Goal: Task Accomplishment & Management: Manage account settings

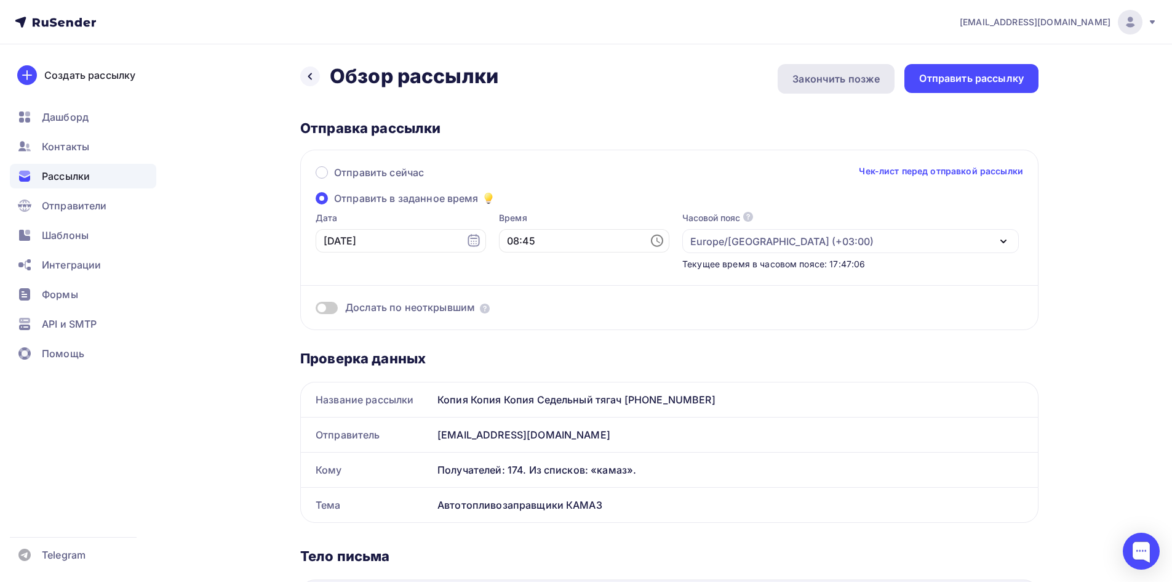
click at [854, 73] on div "Закончить позже" at bounding box center [836, 78] width 87 height 15
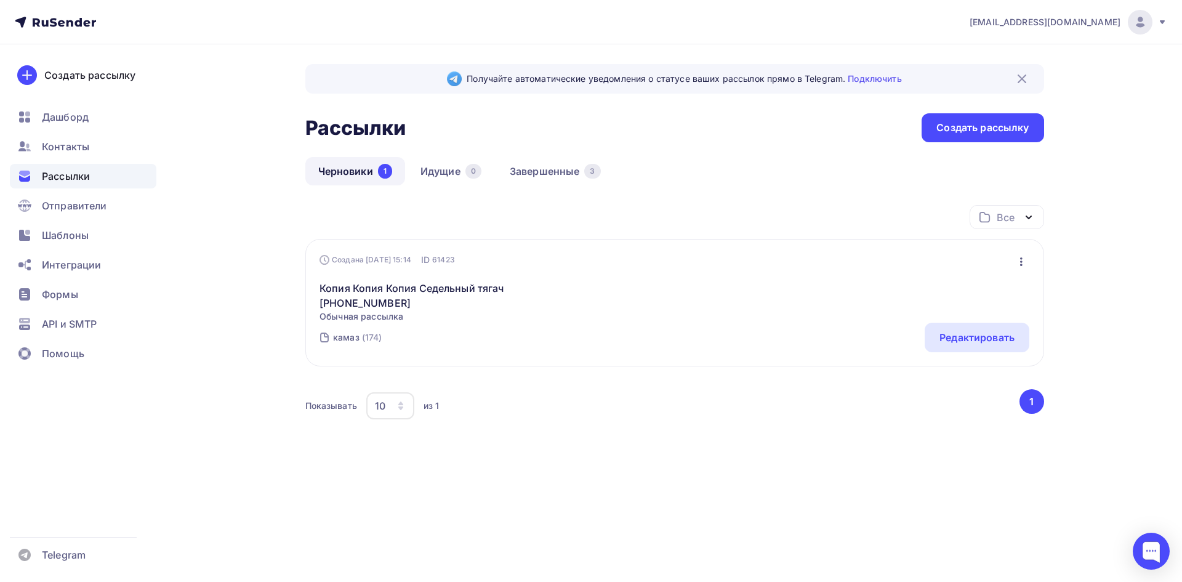
click at [1025, 260] on icon "button" at bounding box center [1021, 261] width 15 height 15
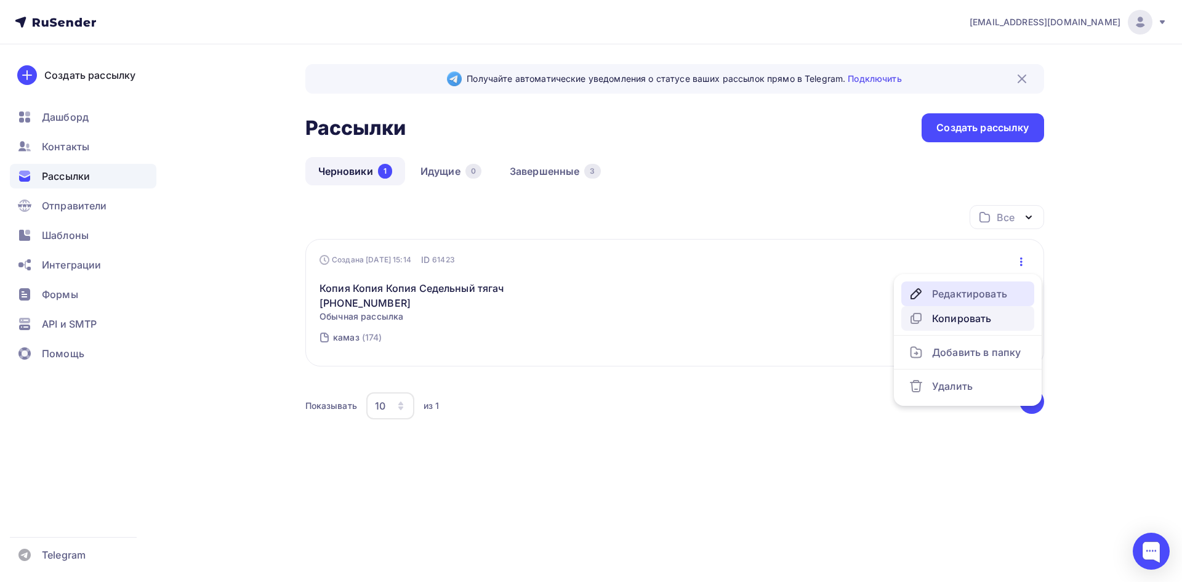
click at [988, 302] on link "Редактировать" at bounding box center [967, 293] width 133 height 25
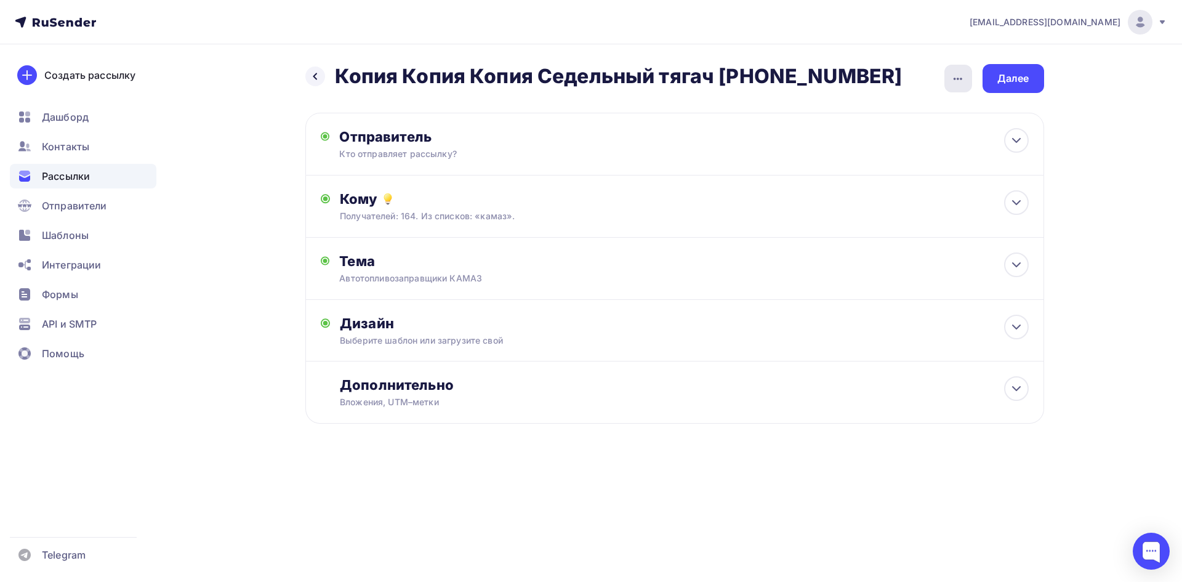
click at [944, 79] on div "button" at bounding box center [958, 79] width 28 height 28
click at [899, 142] on div "Переименовать рассылку" at bounding box center [893, 141] width 153 height 15
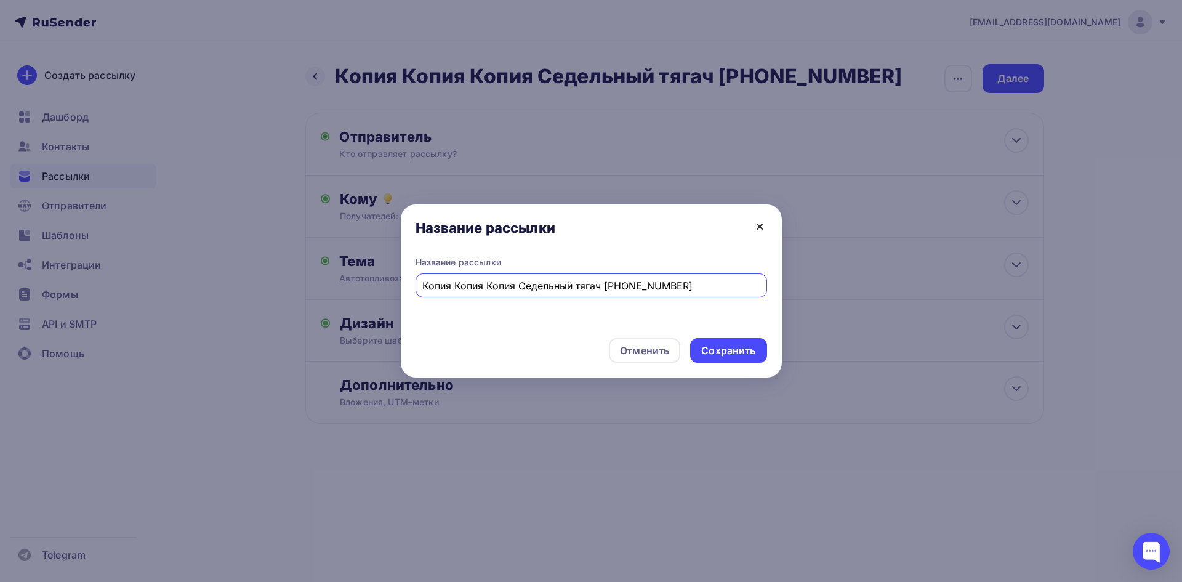
click at [761, 222] on icon at bounding box center [759, 226] width 15 height 15
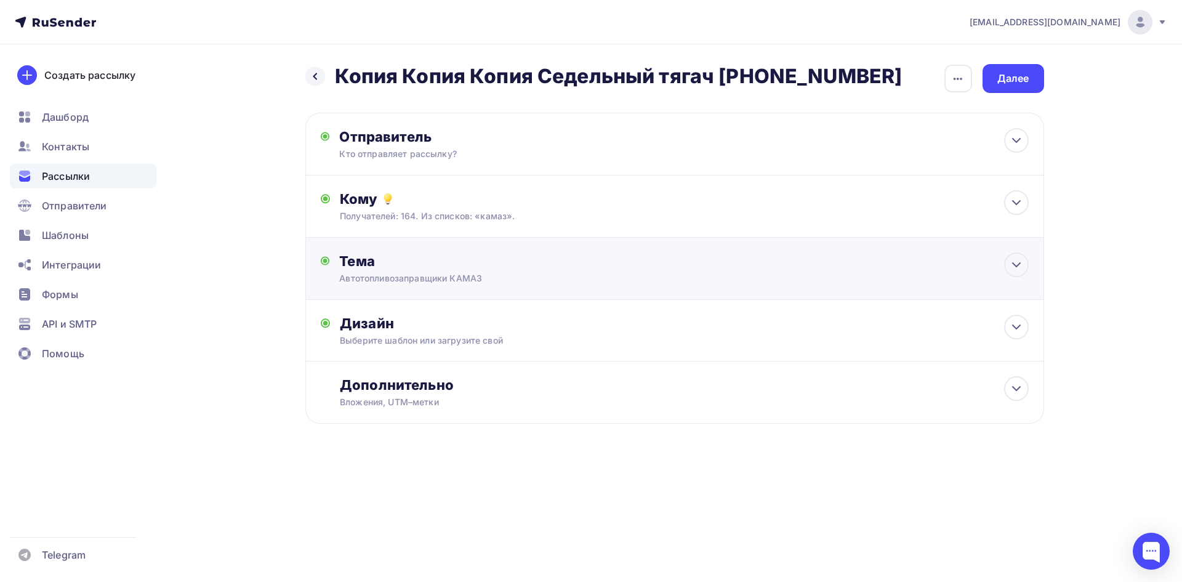
click at [540, 266] on div "Тема" at bounding box center [460, 260] width 243 height 17
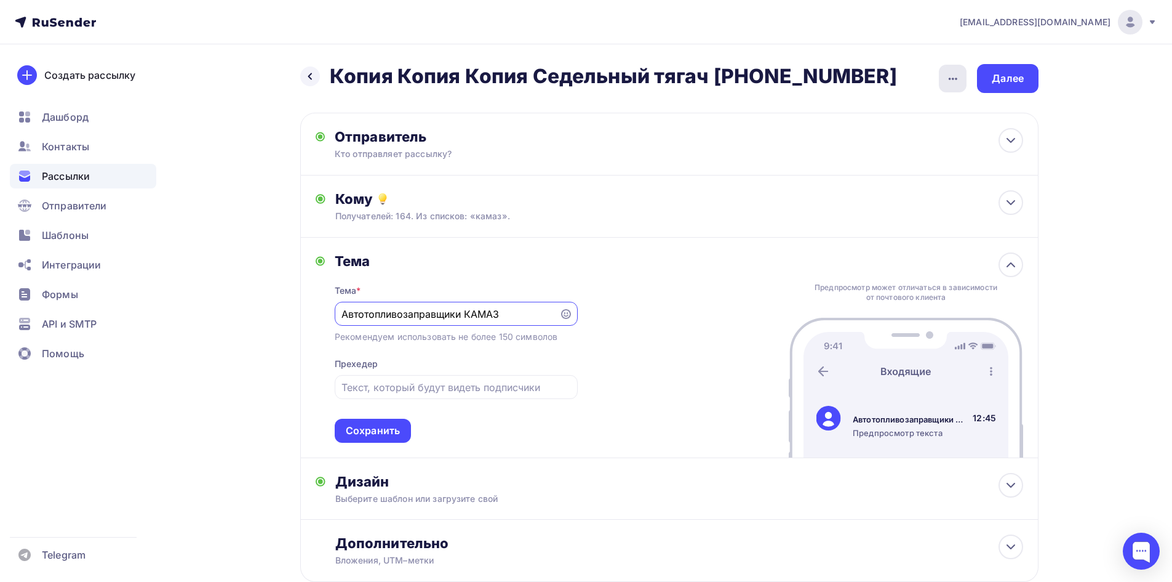
click at [959, 75] on icon "button" at bounding box center [953, 78] width 15 height 15
click at [856, 135] on div "Переименовать рассылку" at bounding box center [888, 141] width 153 height 15
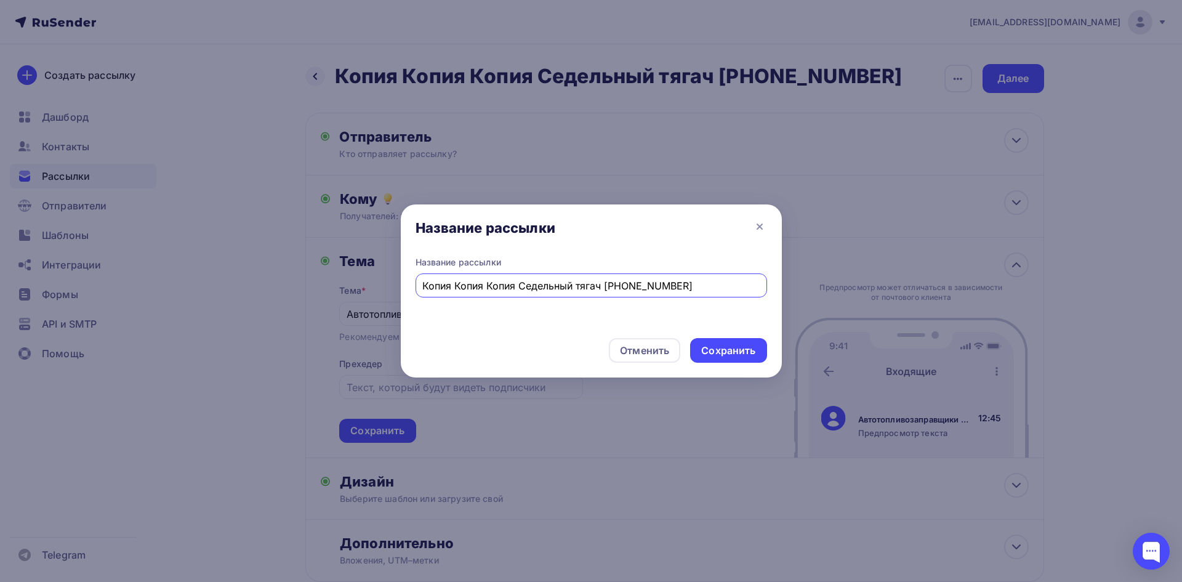
paste input "втотопливозаправщики КАМАЗ"
type input "Автотопливозаправщики КАМАЗ"
click at [708, 360] on div "Сохранить" at bounding box center [728, 350] width 76 height 25
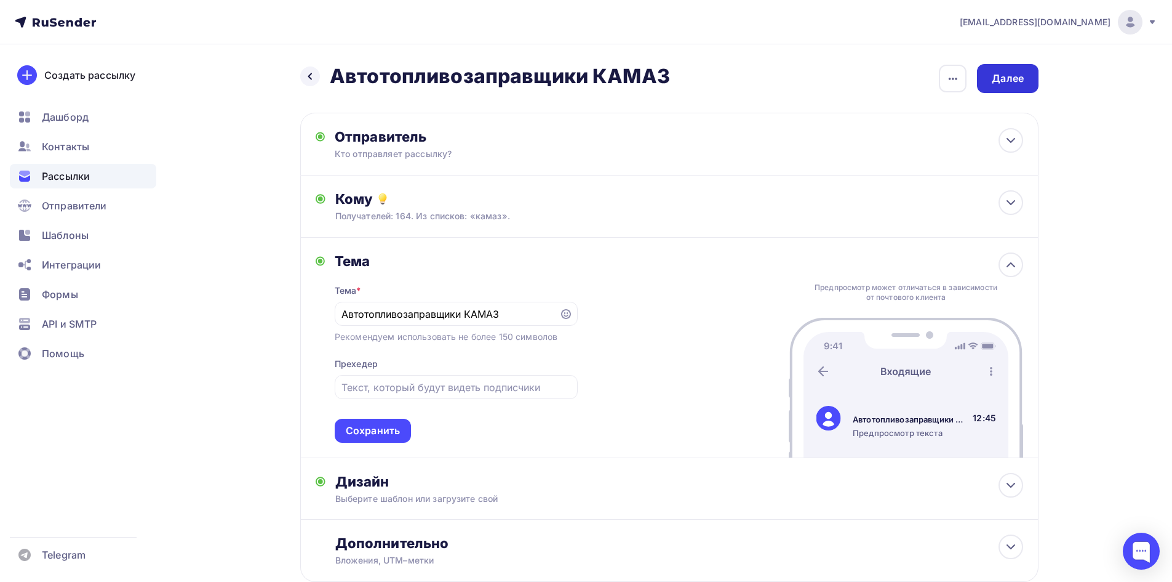
click at [995, 79] on div "Далее" at bounding box center [1008, 78] width 32 height 14
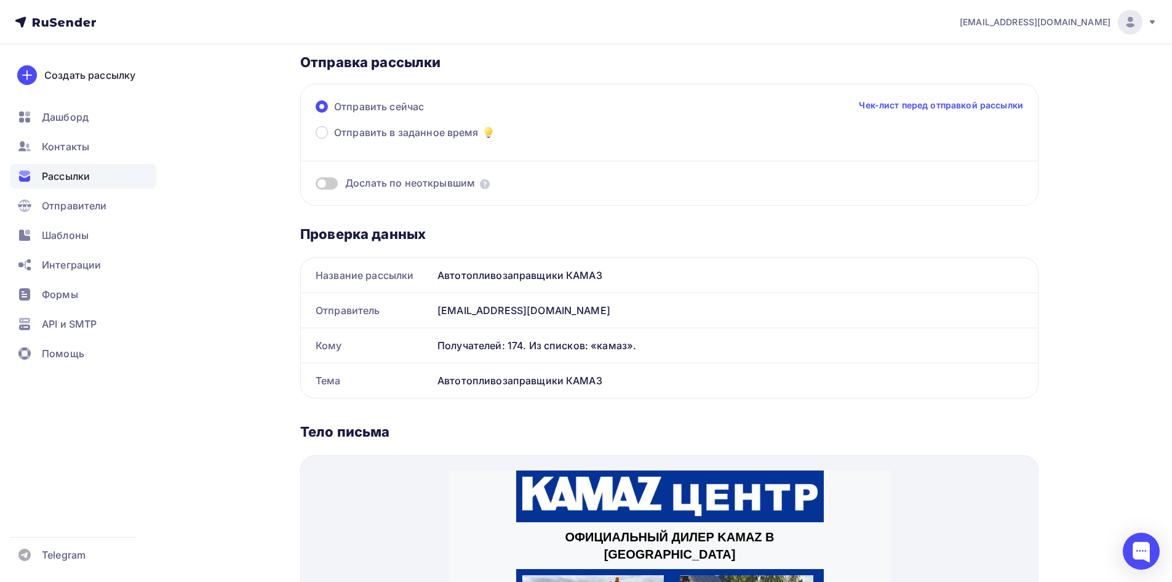
scroll to position [62, 0]
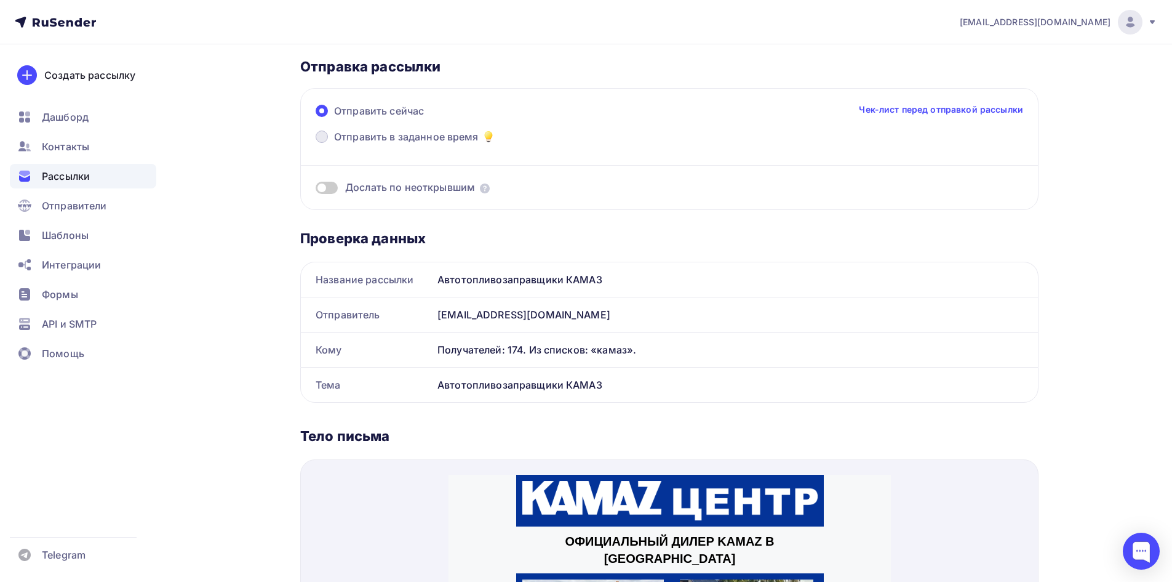
click at [401, 139] on span "Отправить в заданное время" at bounding box center [406, 136] width 145 height 15
click at [334, 144] on input "Отправить в заданное время" at bounding box center [334, 144] width 0 height 0
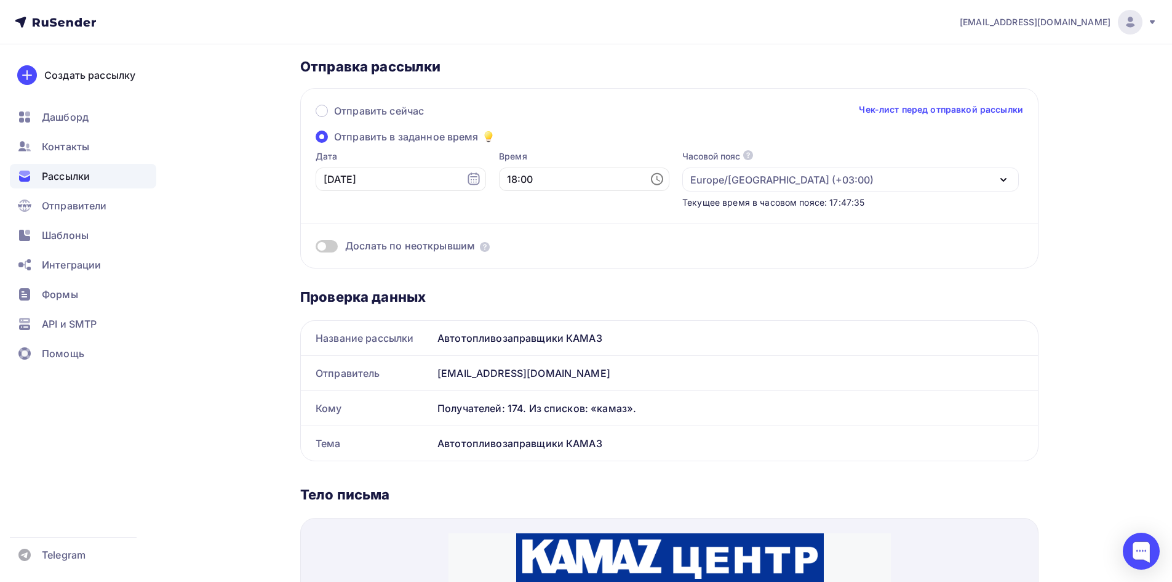
click at [321, 131] on span at bounding box center [322, 136] width 12 height 12
click at [334, 144] on input "Отправить в заданное время" at bounding box center [334, 144] width 0 height 0
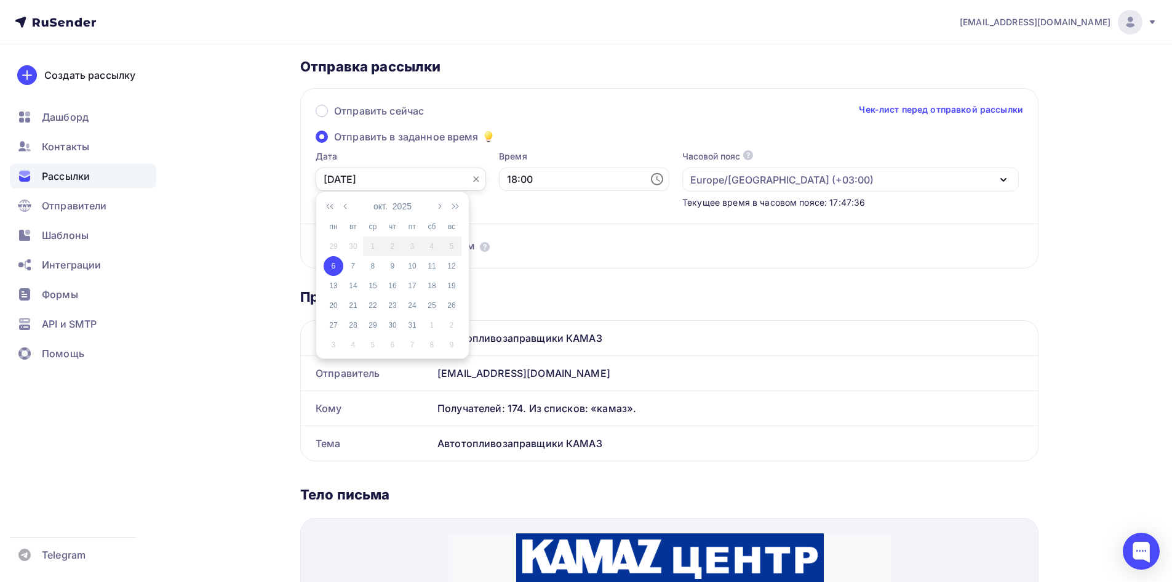
click at [369, 186] on input "[DATE]" at bounding box center [401, 178] width 170 height 23
click at [354, 274] on td "7" at bounding box center [353, 266] width 20 height 20
type input "[DATE]"
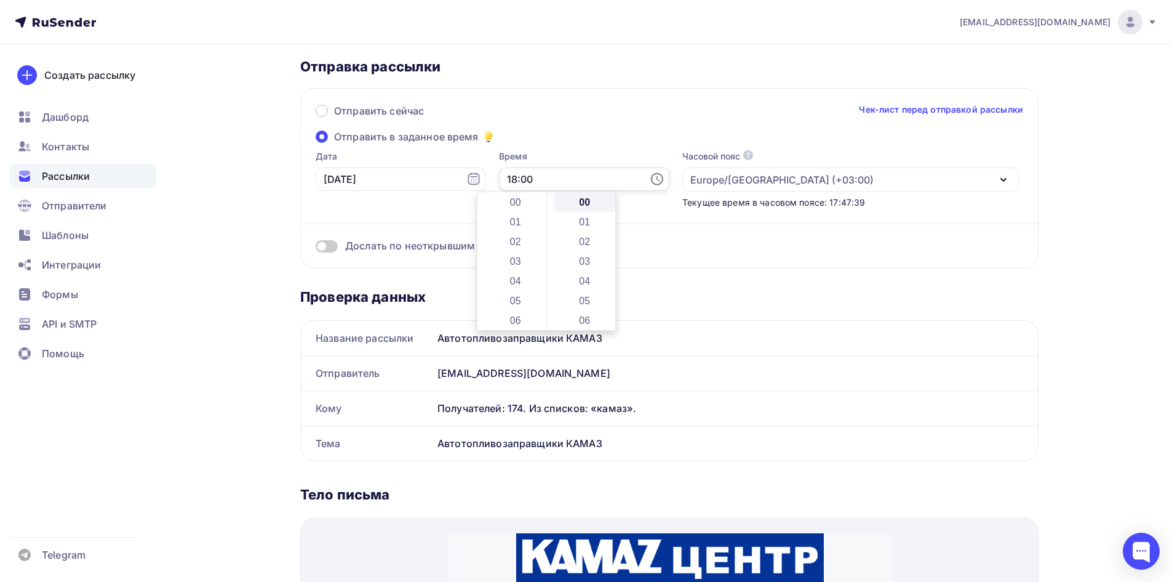
click at [533, 185] on input "18:00" at bounding box center [584, 178] width 170 height 23
click at [515, 252] on li "08" at bounding box center [516, 251] width 63 height 20
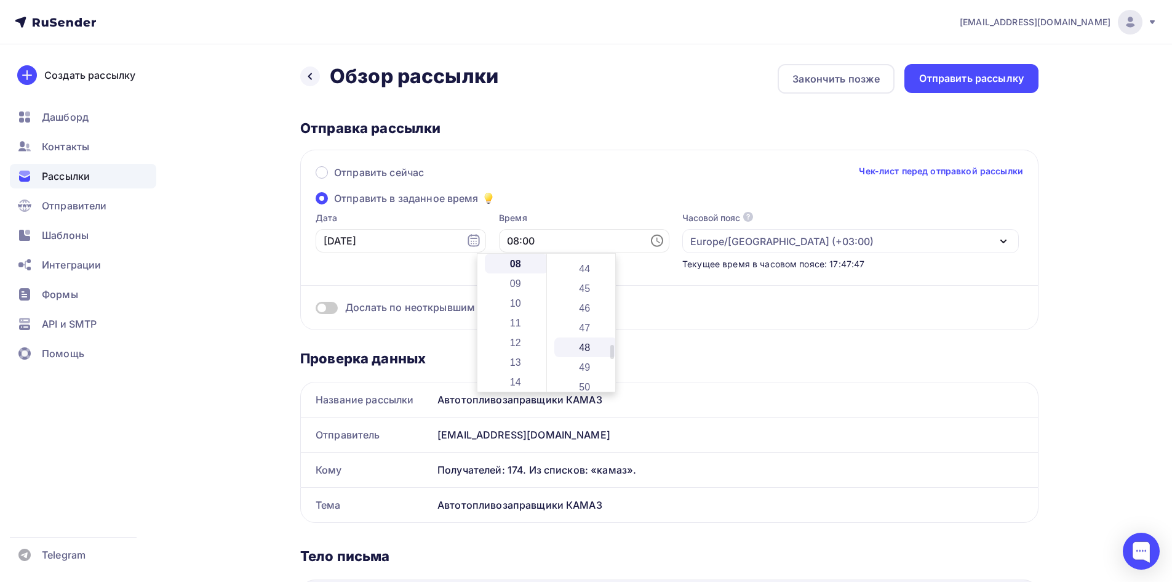
click at [585, 287] on li "45" at bounding box center [586, 288] width 63 height 20
type input "08:45"
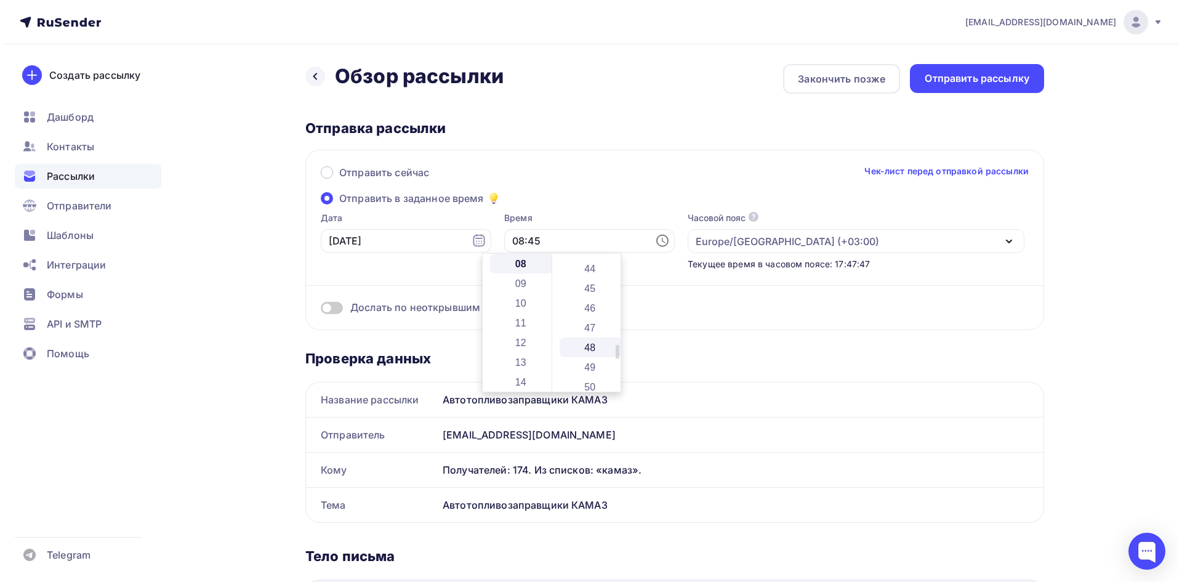
scroll to position [886, 0]
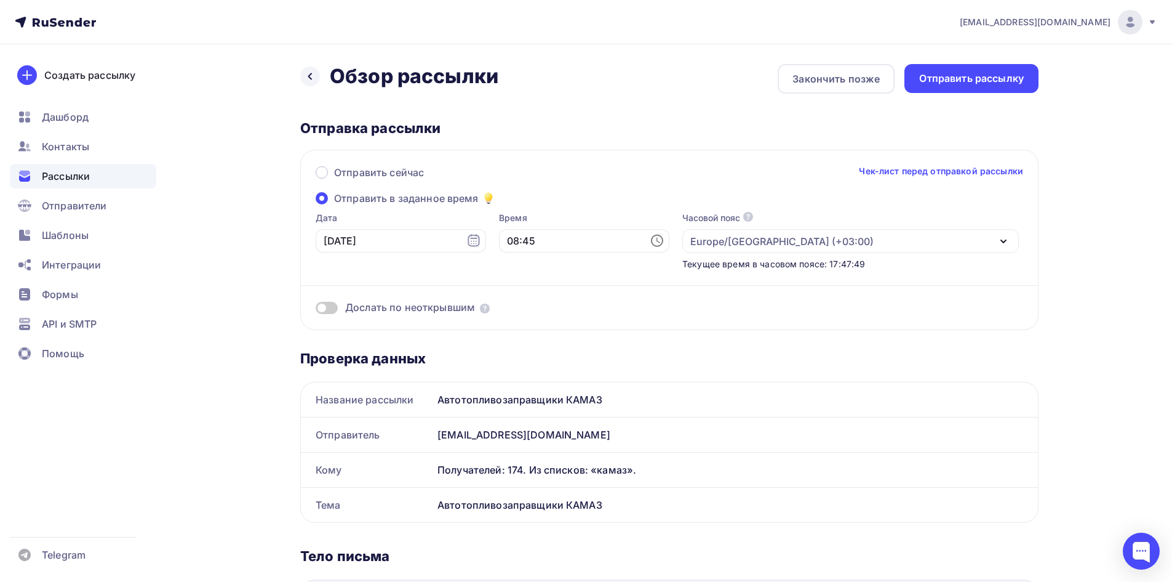
click at [630, 184] on div "Отправить сейчас Чек-лист перед отправкой рассылки" at bounding box center [670, 178] width 708 height 26
click at [949, 86] on div "Отправить рассылку" at bounding box center [972, 78] width 134 height 29
